Goal: Task Accomplishment & Management: Complete application form

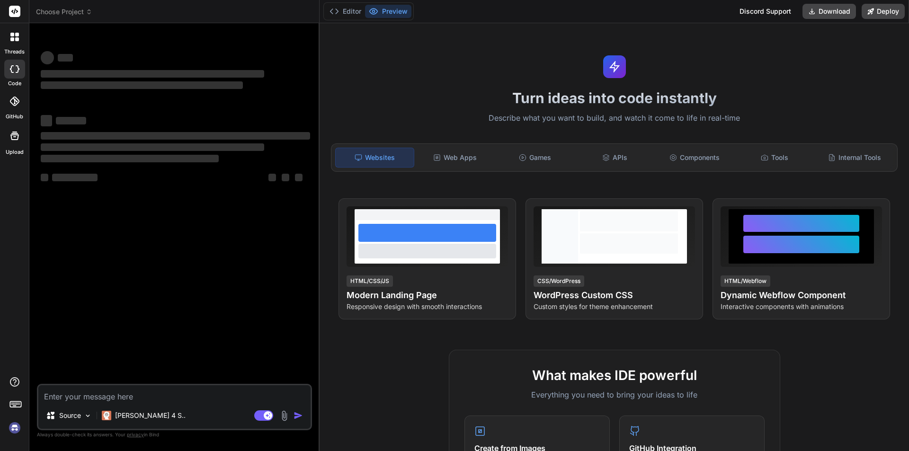
type textarea "x"
click at [84, 389] on textarea at bounding box center [174, 393] width 272 height 17
type textarea "<div class="col-sm-4 mt-4"> <button type="button" class="btn btn-outline-primar…"
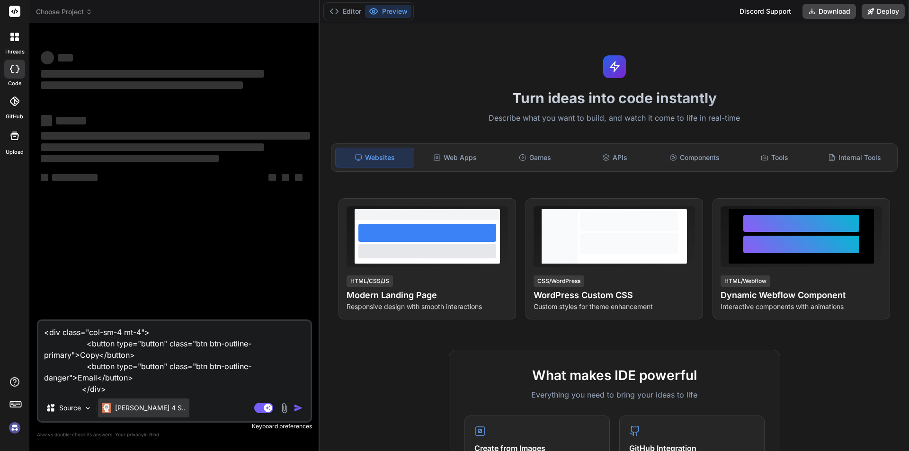
type textarea "x"
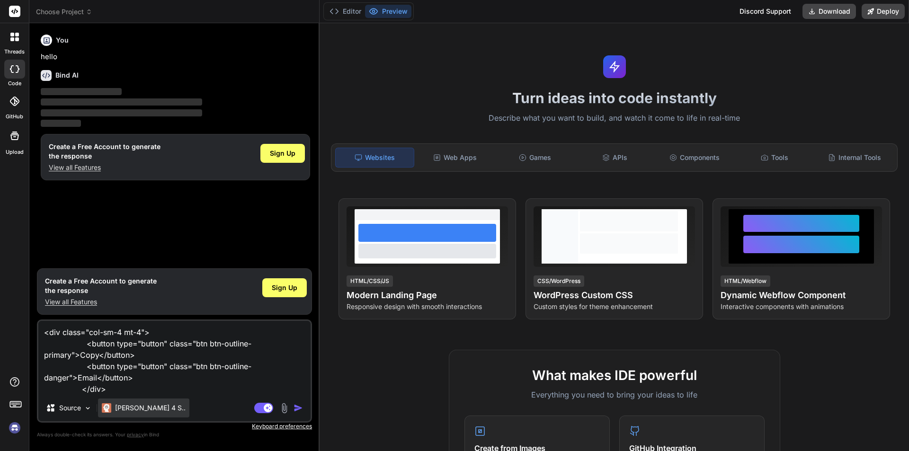
type textarea "<div class="col-sm-4 mt-4"> <button type="button" class="btn btn-outline-primar…"
type textarea "x"
type textarea "<div class="col-sm-4 mt-4"> <button type="button" class="btn btn-outline-primar…"
type textarea "x"
type textarea "<div class="col-sm-4 mt-4"> <button type="button" class="btn btn-outline-primar…"
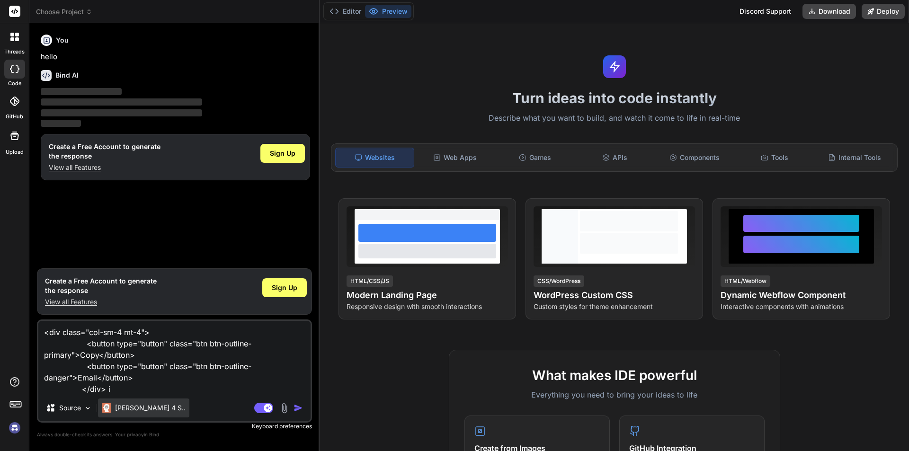
type textarea "x"
type textarea "<div class="col-sm-4 mt-4"> <button type="button" class="btn btn-outline-primar…"
type textarea "x"
type textarea "<div class="col-sm-4 mt-4"> <button type="button" class="btn btn-outline-primar…"
type textarea "x"
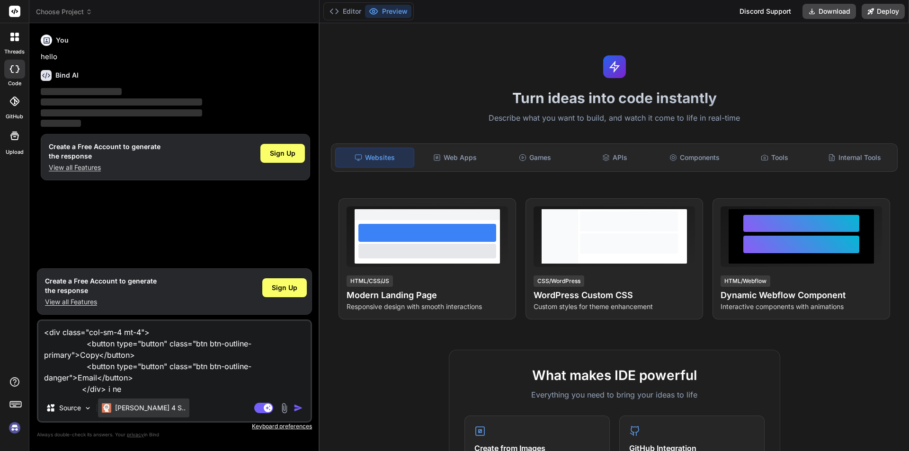
type textarea "<div class="col-sm-4 mt-4"> <button type="button" class="btn btn-outline-primar…"
type textarea "x"
type textarea "<div class="col-sm-4 mt-4"> <button type="button" class="btn btn-outline-primar…"
type textarea "x"
type textarea "<div class="col-sm-4 mt-4"> <button type="button" class="btn btn-outline-primar…"
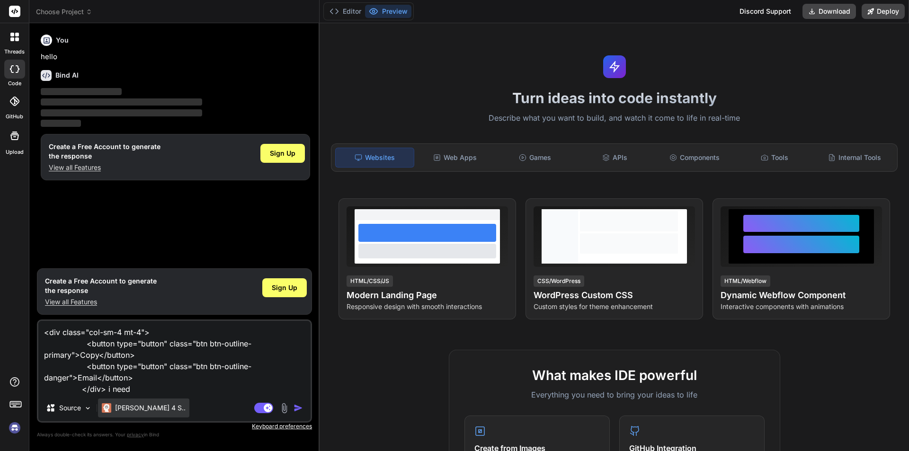
type textarea "x"
type textarea "<div class="col-sm-4 mt-4"> <button type="button" class="btn btn-outline-primar…"
type textarea "x"
type textarea "<div class="col-sm-4 mt-4"> <button type="button" class="btn btn-outline-primar…"
type textarea "x"
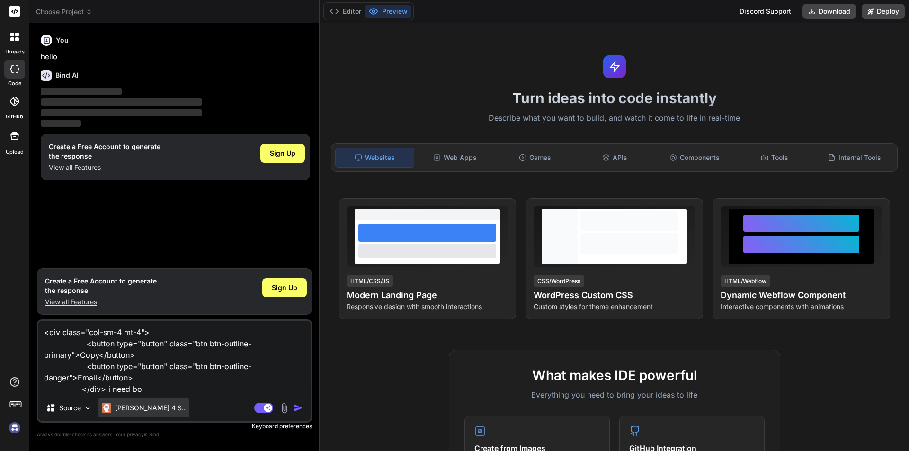
type textarea "<div class="col-sm-4 mt-4"> <button type="button" class="btn btn-outline-primar…"
type textarea "x"
type textarea "<div class="col-sm-4 mt-4"> <button type="button" class="btn btn-outline-primar…"
type textarea "x"
type textarea "<div class="col-sm-4 mt-4"> <button type="button" class="btn btn-outline-primar…"
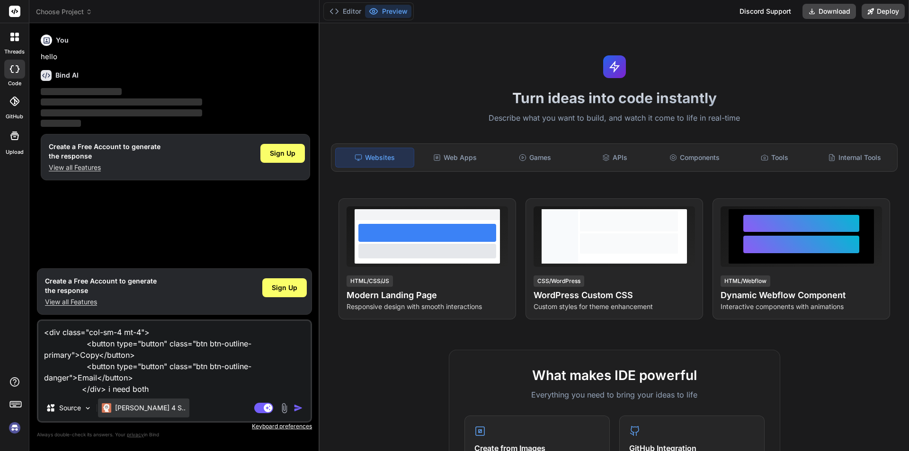
type textarea "x"
type textarea "<div class="col-sm-4 mt-4"> <button type="button" class="btn btn-outline-primar…"
type textarea "x"
type textarea "<div class="col-sm-4 mt-4"> <button type="button" class="btn btn-outline-primar…"
type textarea "x"
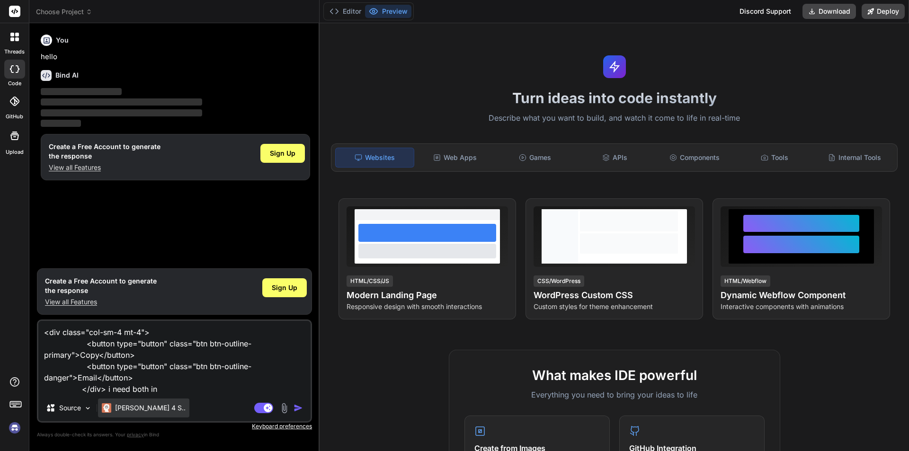
type textarea "<div class="col-sm-4 mt-4"> <button type="button" class="btn btn-outline-primar…"
type textarea "x"
type textarea "<div class="col-sm-4 mt-4"> <button type="button" class="btn btn-outline-primar…"
type textarea "x"
type textarea "<div class="col-sm-4 mt-4"> <button type="button" class="btn btn-outline-primar…"
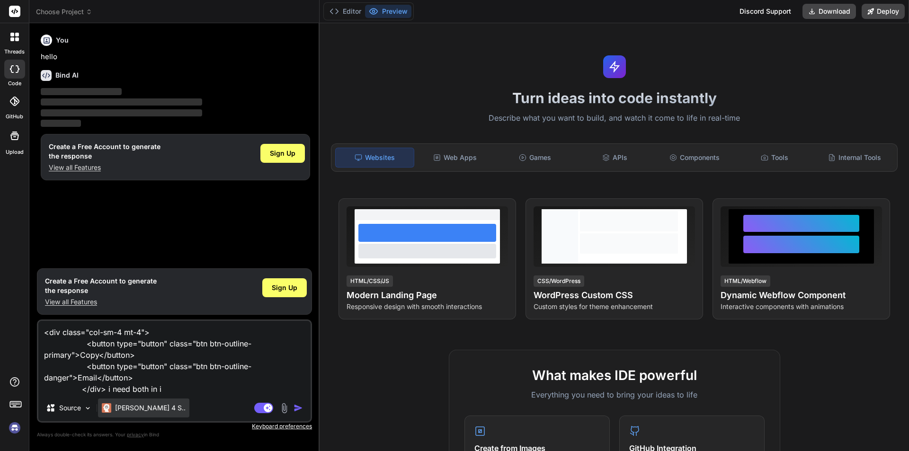
type textarea "x"
type textarea "<div class="col-sm-4 mt-4"> <button type="button" class="btn btn-outline-primar…"
type textarea "x"
type textarea "<div class="col-sm-4 mt-4"> <button type="button" class="btn btn-outline-primar…"
type textarea "x"
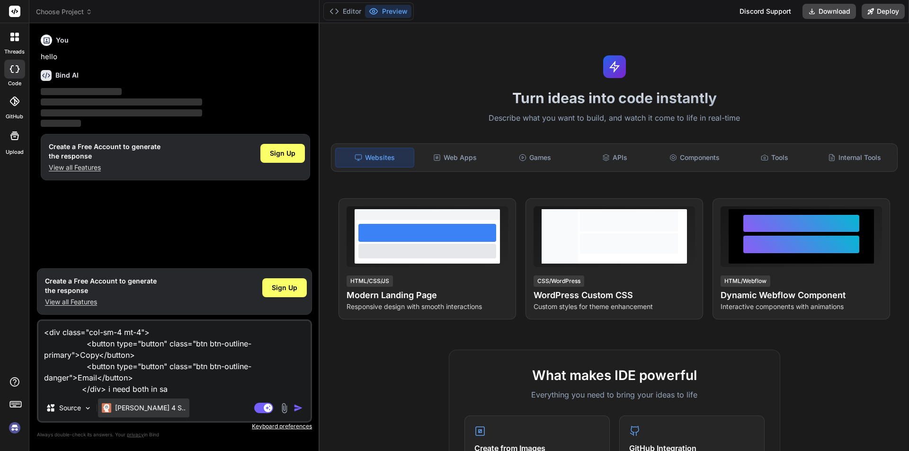
type textarea "<div class="col-sm-4 mt-4"> <button type="button" class="btn btn-outline-primar…"
type textarea "x"
type textarea "<div class="col-sm-4 mt-4"> <button type="button" class="btn btn-outline-primar…"
type textarea "x"
type textarea "<div class="col-sm-4 mt-4"> <button type="button" class="btn btn-outline-primar…"
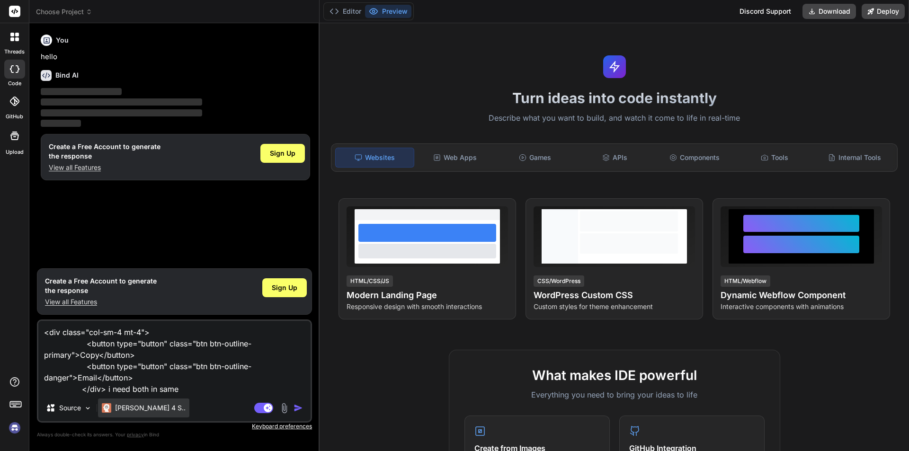
type textarea "x"
type textarea "<div class="col-sm-4 mt-4"> <button type="button" class="btn btn-outline-primar…"
type textarea "x"
type textarea "<div class="col-sm-4 mt-4"> <button type="button" class="btn btn-outline-primar…"
type textarea "x"
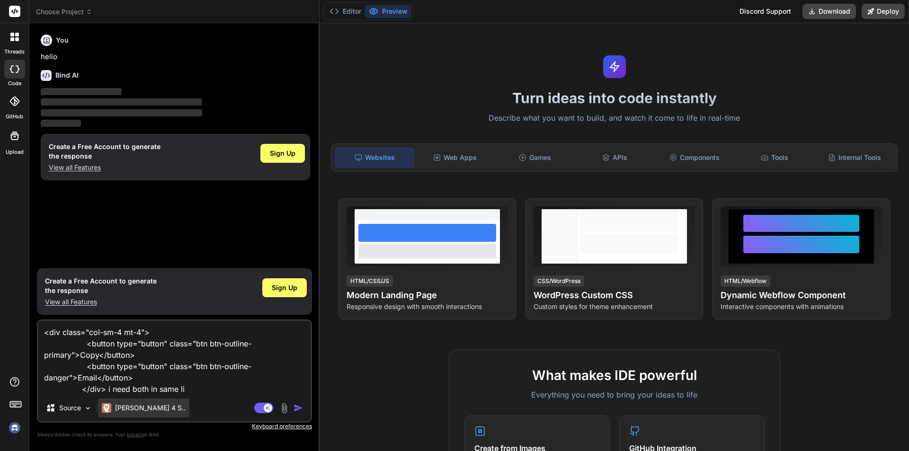
type textarea "<div class="col-sm-4 mt-4"> <button type="button" class="btn btn-outline-primar…"
type textarea "x"
type textarea "<div class="col-sm-4 mt-4"> <button type="button" class="btn btn-outline-primar…"
type textarea "x"
type textarea "<div class="col-sm-4 mt-4"> <button type="button" class="btn btn-outline-primar…"
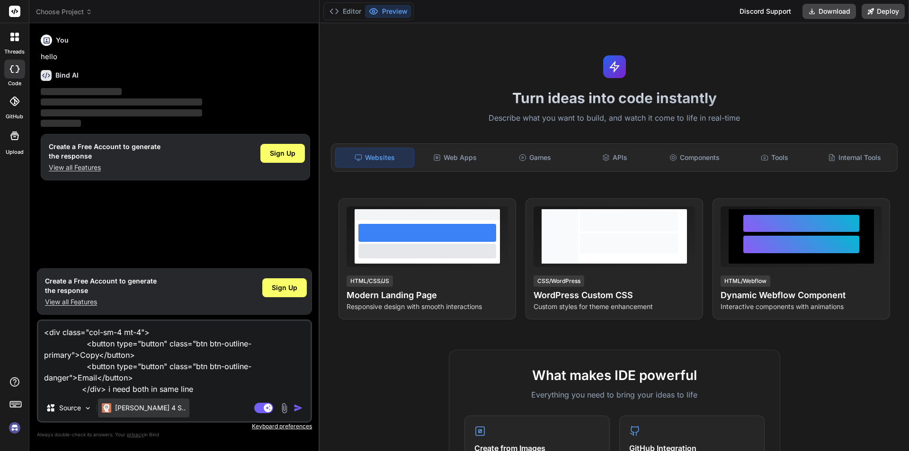
type textarea "x"
click at [147, 378] on textarea "<div class="col-sm-4 mt-4"> <button type="button" class="btn btn-outline-primar…" at bounding box center [174, 358] width 272 height 74
type textarea "<div class="col-sm-4 mt-4"> <button type="button" class="btn btn-outline-primar…"
click at [302, 406] on img "button" at bounding box center [297, 407] width 9 height 9
click at [301, 406] on img "button" at bounding box center [297, 407] width 9 height 9
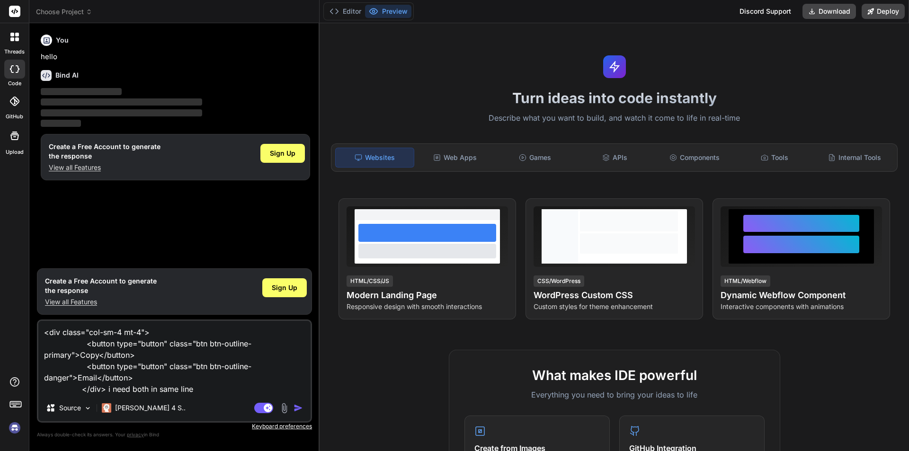
click at [301, 406] on img "button" at bounding box center [297, 407] width 9 height 9
click at [300, 406] on img "button" at bounding box center [297, 407] width 9 height 9
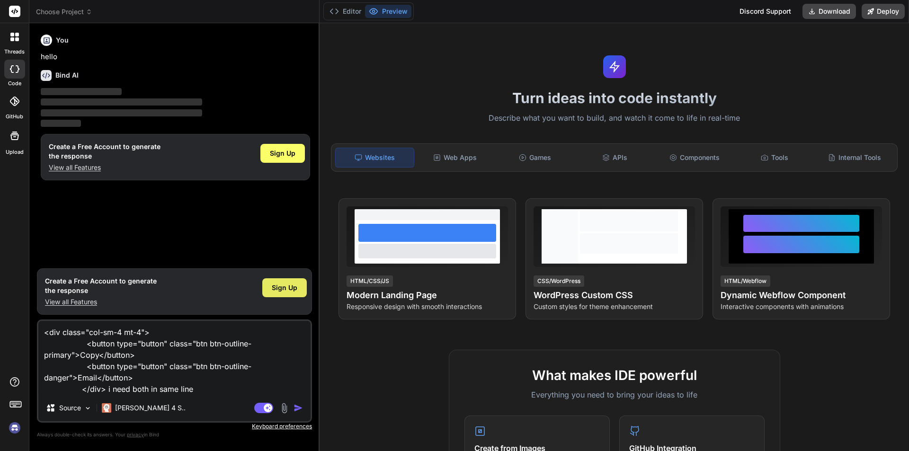
click at [286, 287] on span "Sign Up" at bounding box center [285, 287] width 26 height 9
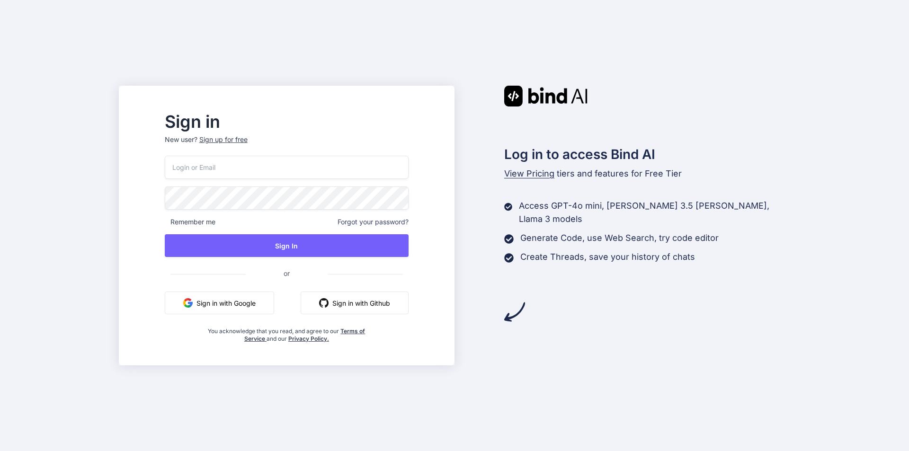
click at [248, 139] on div "Sign up for free" at bounding box center [223, 139] width 48 height 9
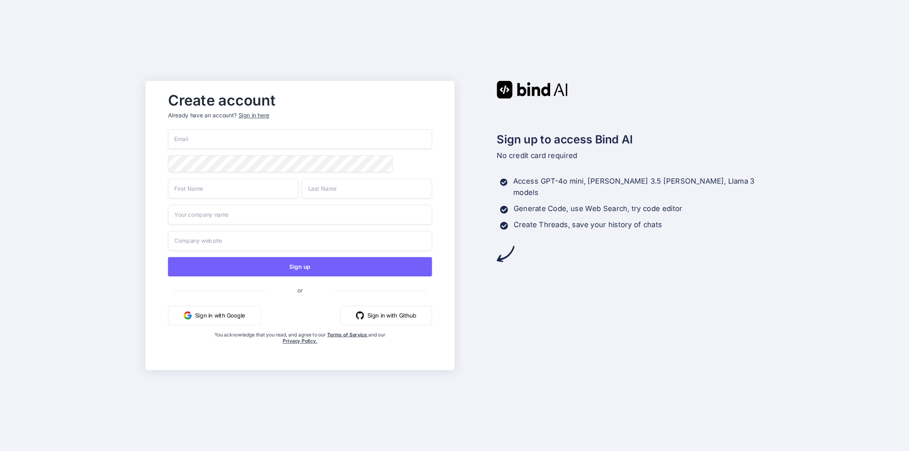
click at [222, 134] on input "email" at bounding box center [300, 139] width 264 height 20
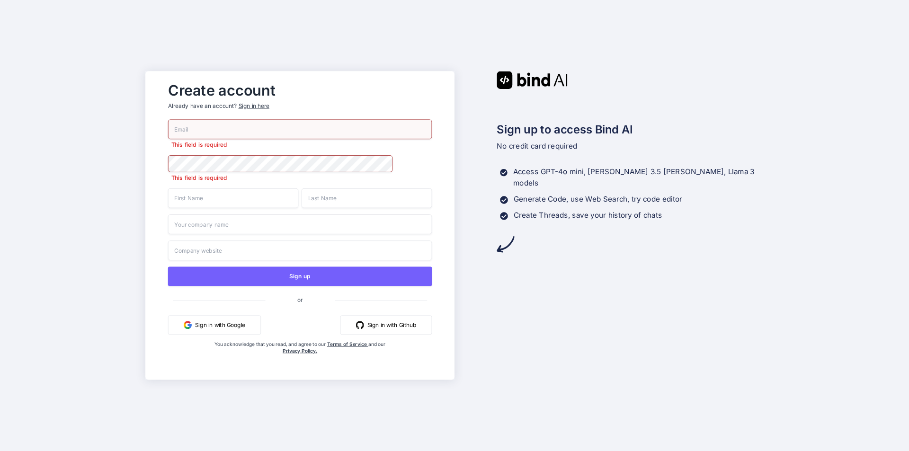
click at [199, 192] on input "text" at bounding box center [233, 198] width 130 height 20
click at [205, 225] on input "text" at bounding box center [300, 224] width 264 height 20
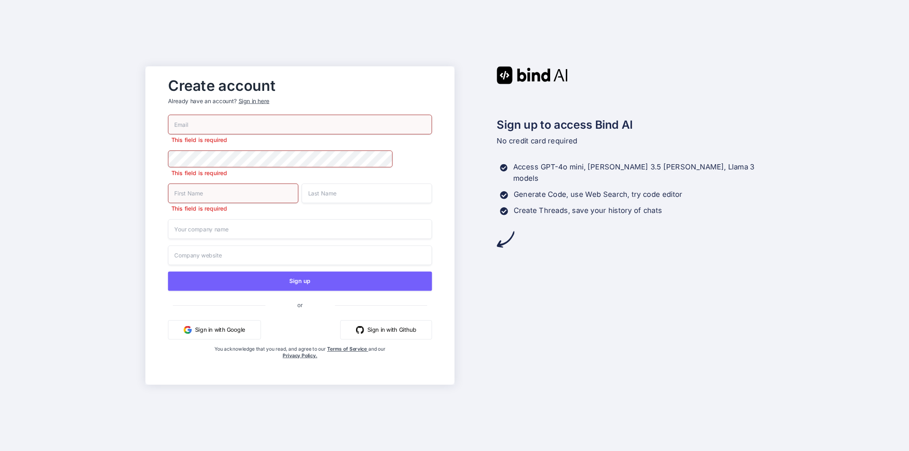
click at [189, 258] on input "text" at bounding box center [300, 255] width 264 height 20
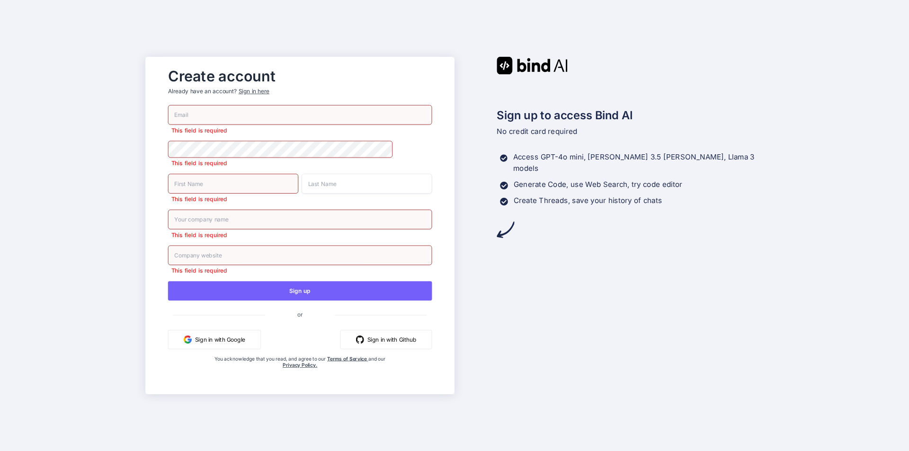
click at [329, 191] on input "text" at bounding box center [366, 184] width 130 height 20
